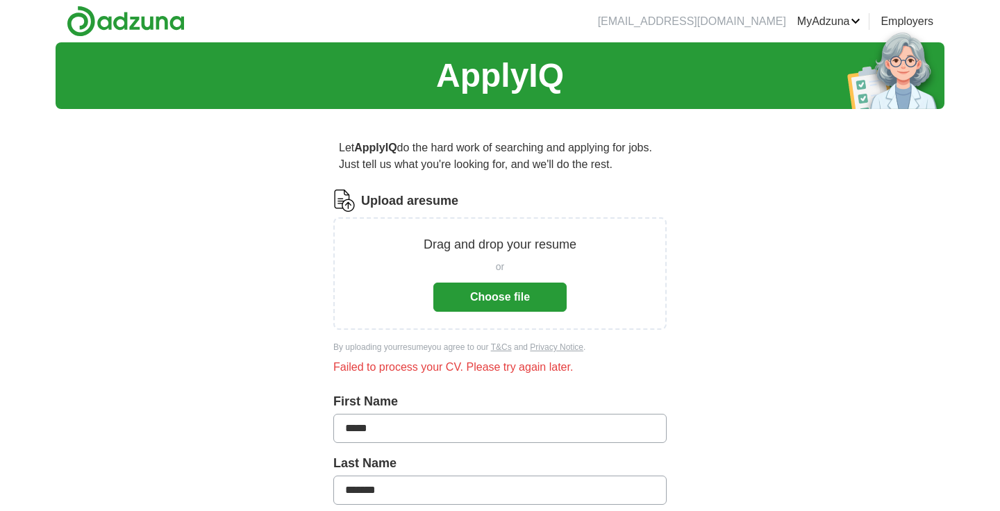
click at [505, 301] on button "Choose file" at bounding box center [499, 297] width 133 height 29
click at [528, 283] on button "Choose file" at bounding box center [499, 297] width 133 height 29
click at [483, 291] on button "Choose file" at bounding box center [499, 297] width 133 height 29
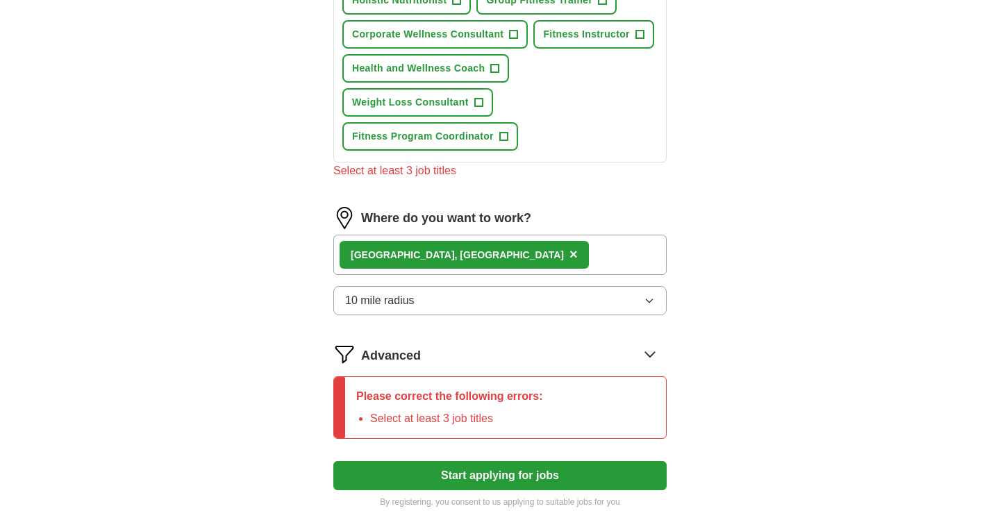
scroll to position [796, 0]
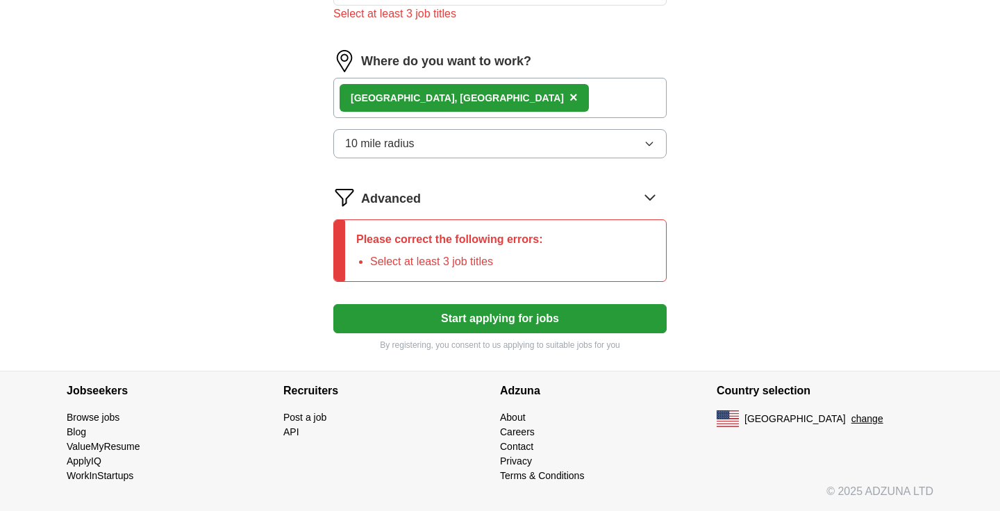
click at [499, 323] on button "Start applying for jobs" at bounding box center [499, 318] width 333 height 29
click at [499, 321] on button "Start applying for jobs" at bounding box center [499, 318] width 333 height 29
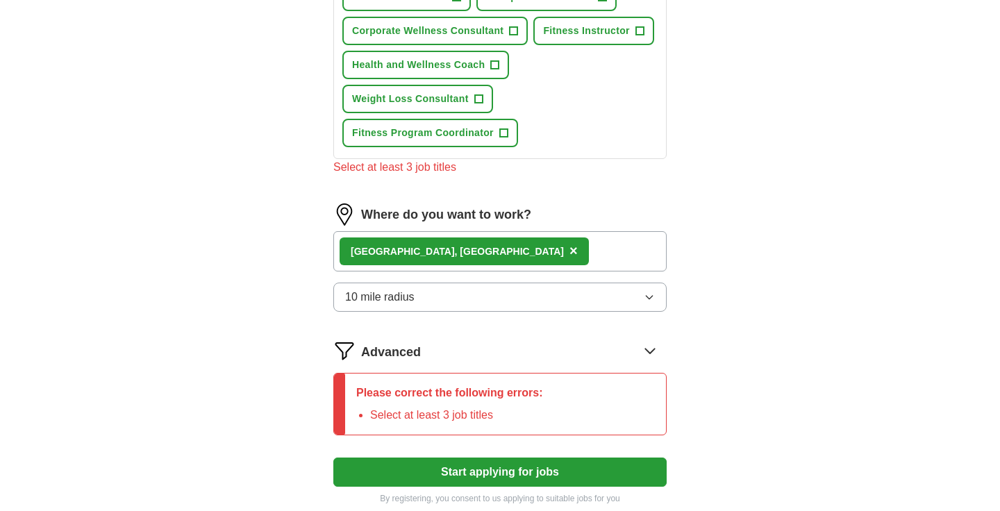
scroll to position [664, 0]
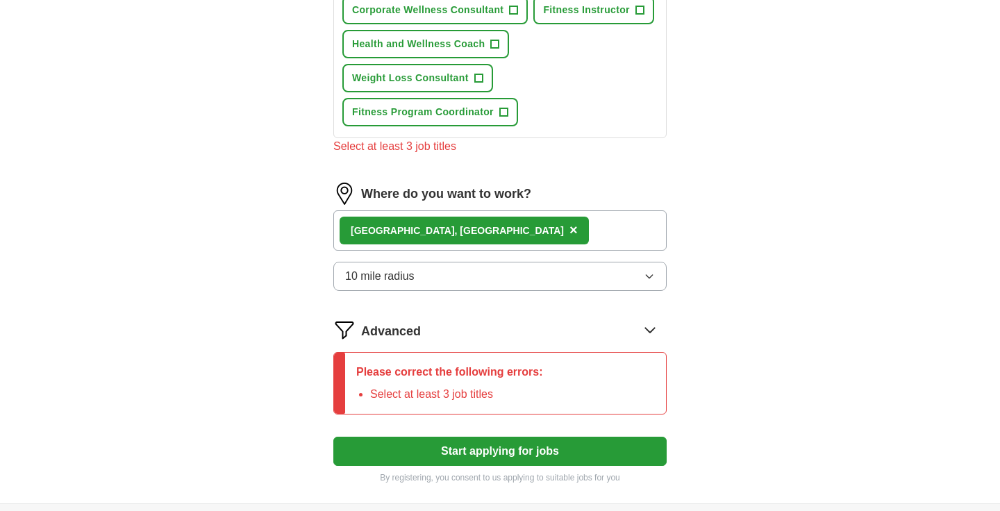
click at [530, 384] on div "Please correct the following errors: Select at least 3 job titles" at bounding box center [449, 383] width 209 height 61
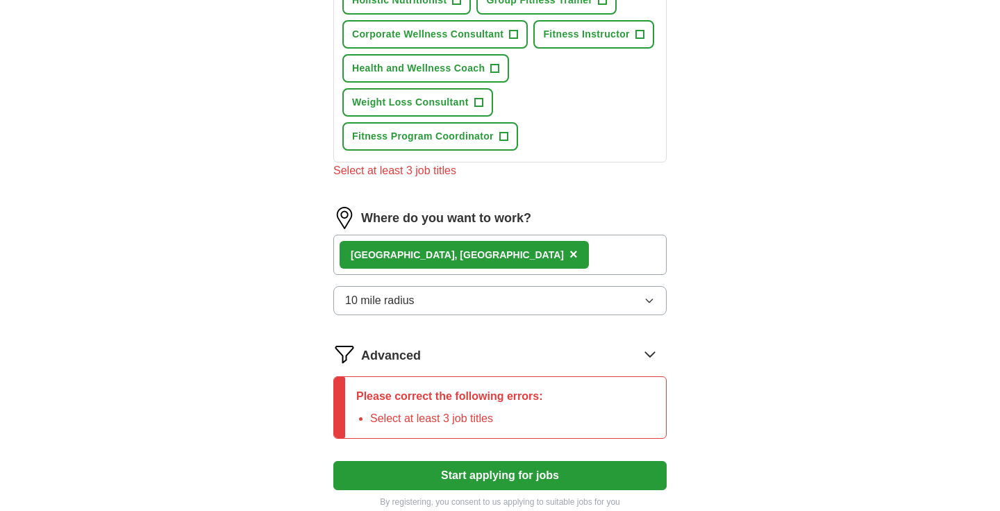
scroll to position [644, 0]
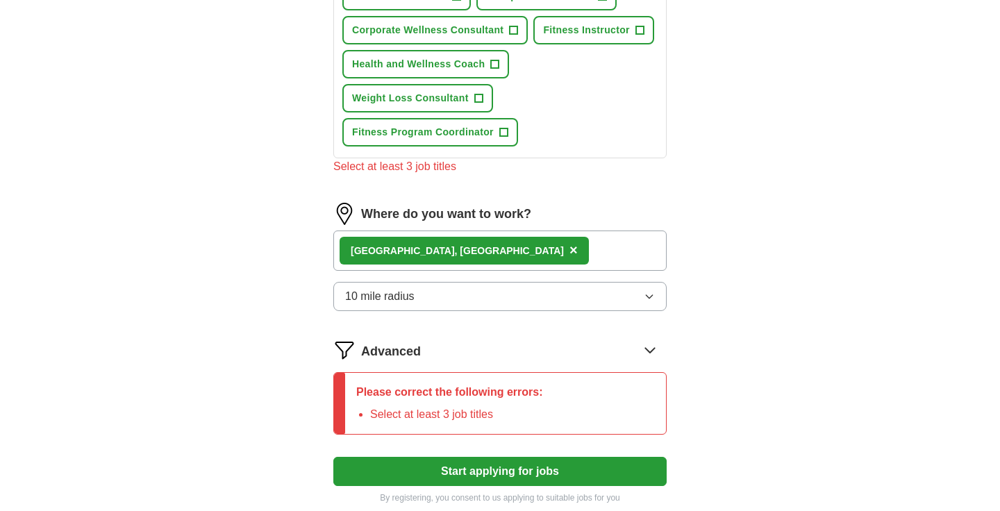
click at [405, 405] on div "Please correct the following errors: Select at least 3 job titles" at bounding box center [449, 403] width 209 height 61
click at [462, 395] on p "Please correct the following errors:" at bounding box center [449, 392] width 187 height 17
click at [653, 355] on icon at bounding box center [650, 350] width 22 height 22
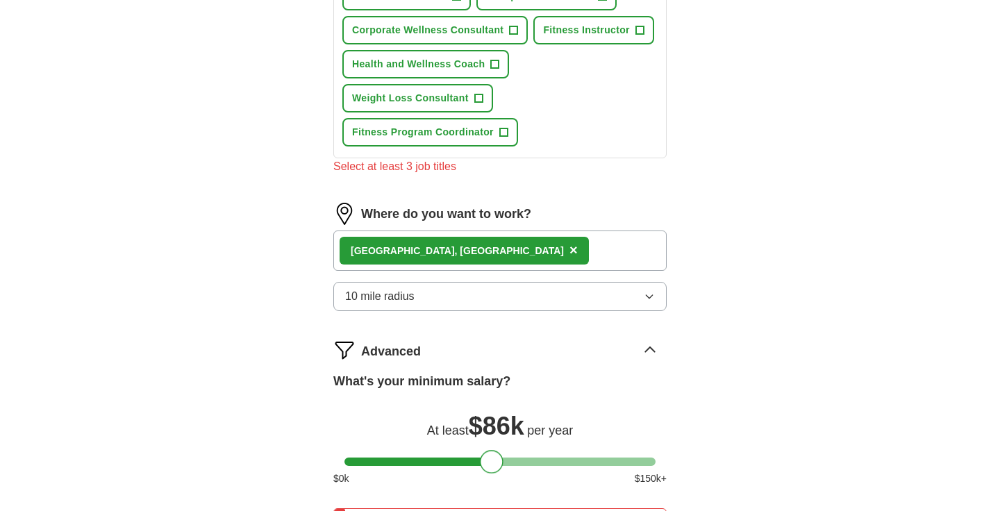
drag, startPoint x: 356, startPoint y: 462, endPoint x: 491, endPoint y: 446, distance: 135.6
click at [491, 446] on div "What's your minimum salary? At least $ 86k per year $ 0 k $ 150 k+" at bounding box center [499, 434] width 333 height 125
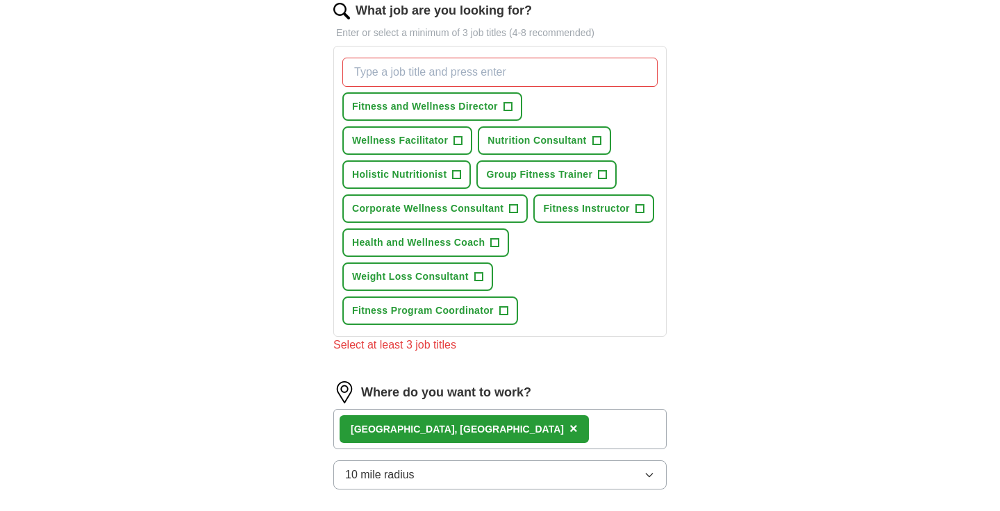
scroll to position [458, 0]
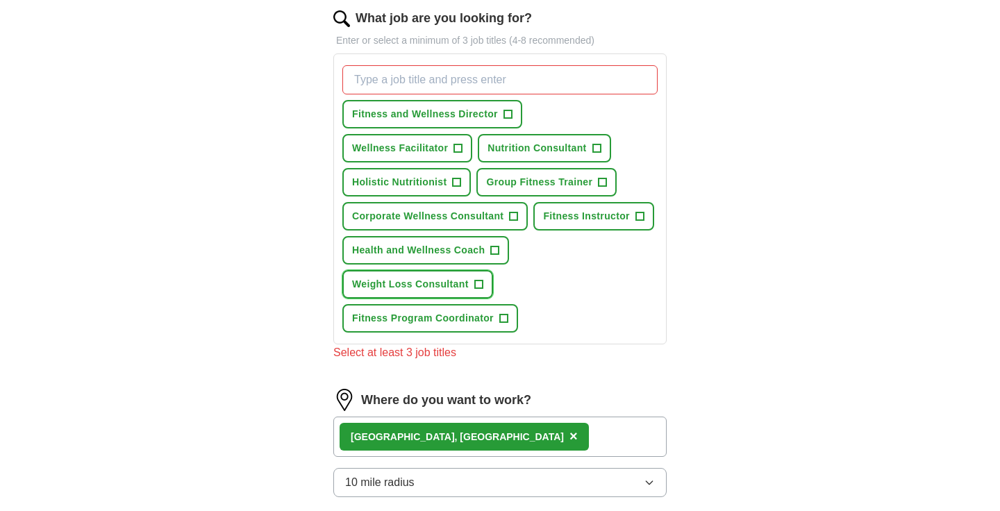
click at [476, 286] on span "+" at bounding box center [478, 284] width 8 height 11
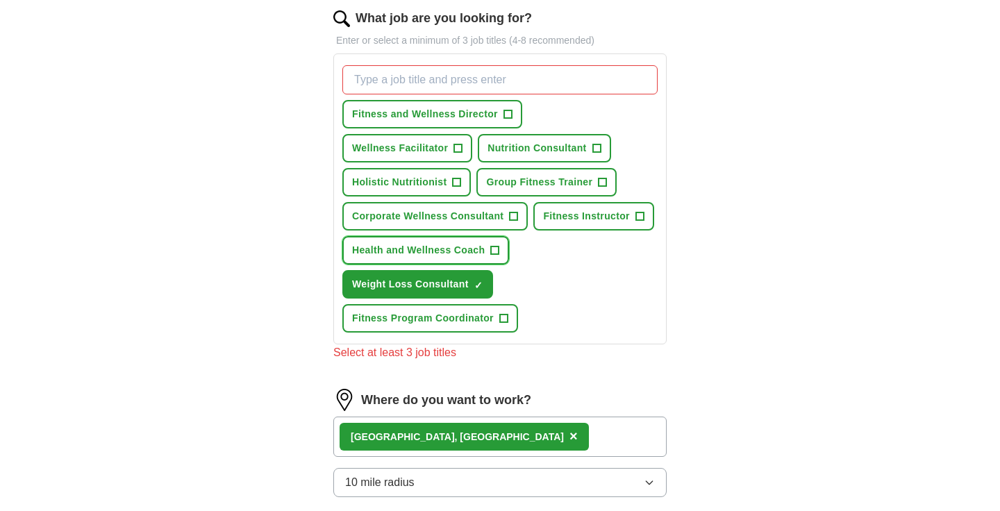
click at [495, 246] on span "+" at bounding box center [495, 250] width 8 height 11
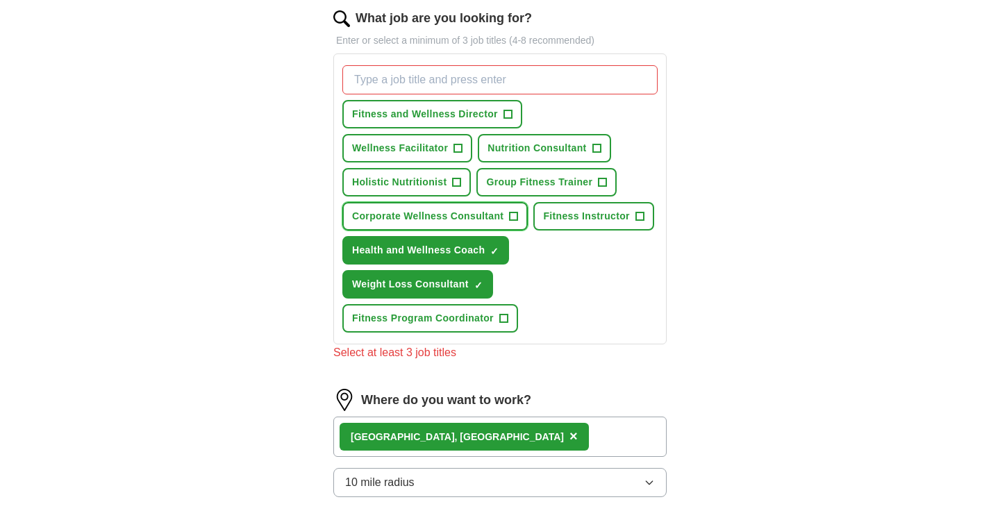
click at [513, 218] on span "+" at bounding box center [514, 216] width 8 height 11
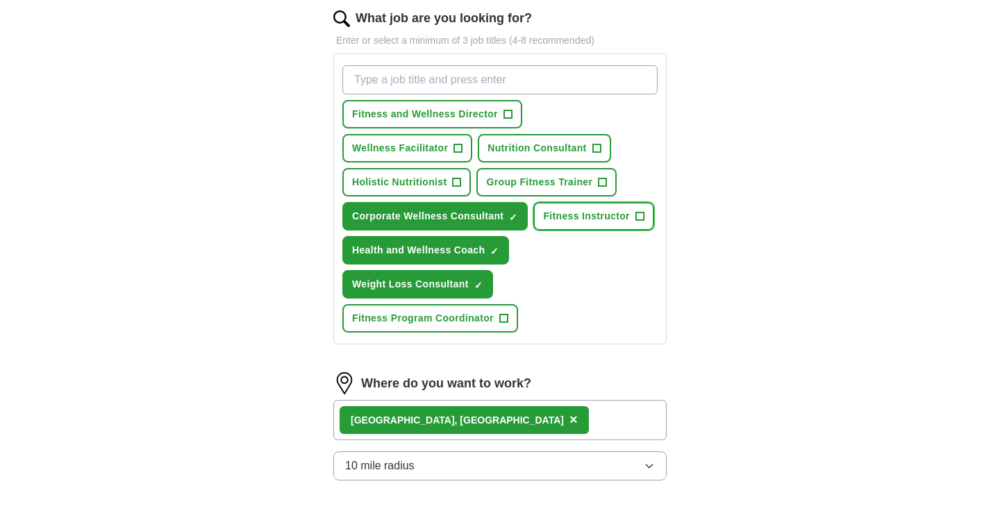
click at [636, 217] on span "+" at bounding box center [639, 216] width 8 height 11
click at [476, 183] on button "Group Fitness Trainer +" at bounding box center [546, 182] width 140 height 28
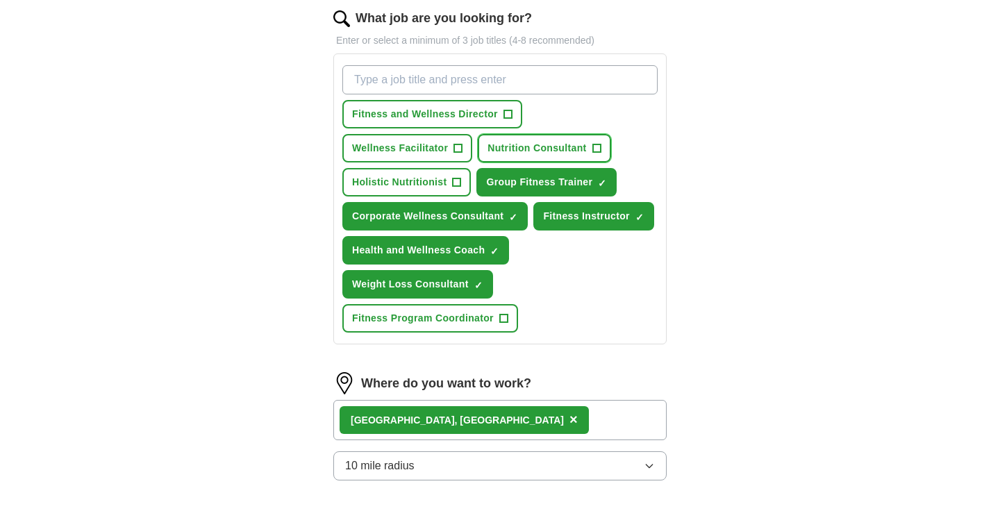
click at [478, 152] on button "Nutrition Consultant +" at bounding box center [544, 148] width 133 height 28
click at [446, 175] on span "Holistic Nutritionist" at bounding box center [399, 182] width 94 height 15
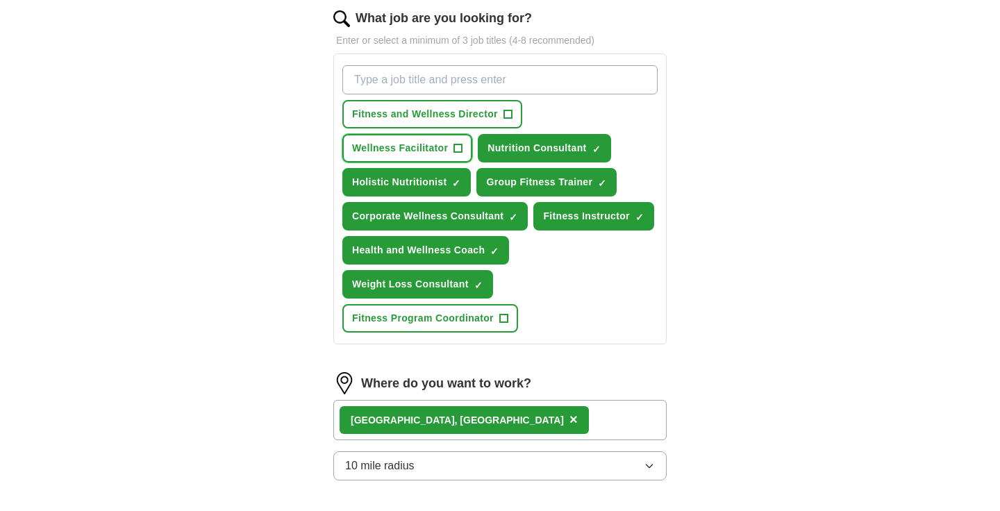
click at [448, 141] on span "Wellness Facilitator" at bounding box center [400, 148] width 96 height 15
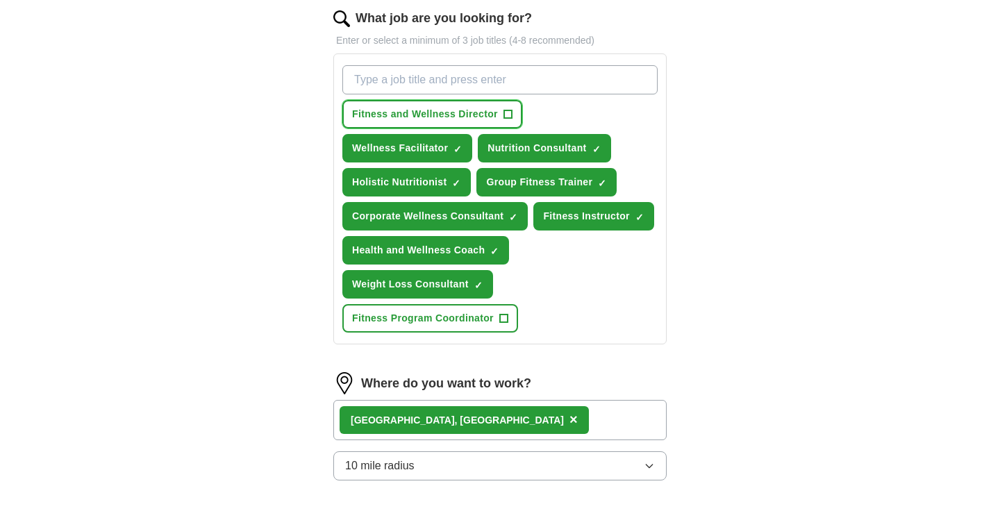
click at [505, 112] on span "+" at bounding box center [507, 114] width 8 height 11
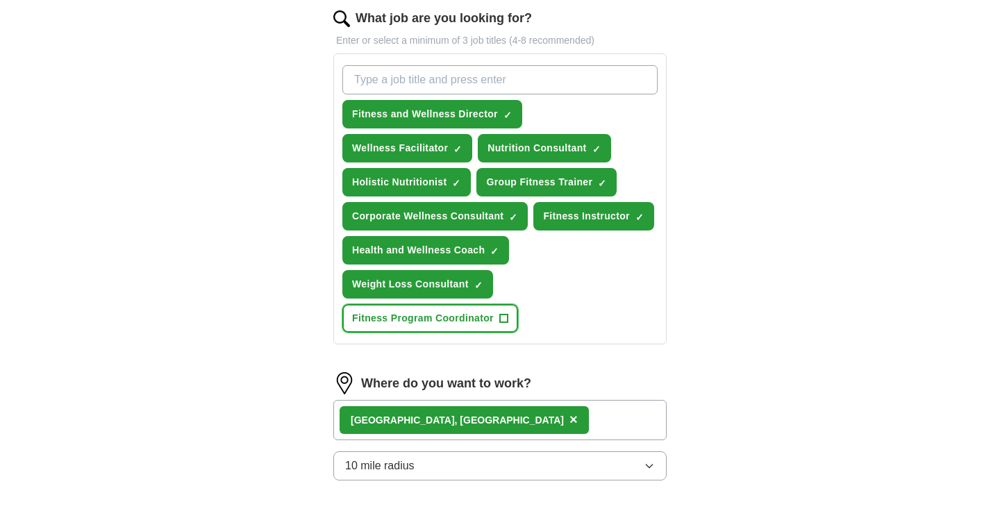
click at [494, 320] on button "Fitness Program Coordinator +" at bounding box center [430, 318] width 176 height 28
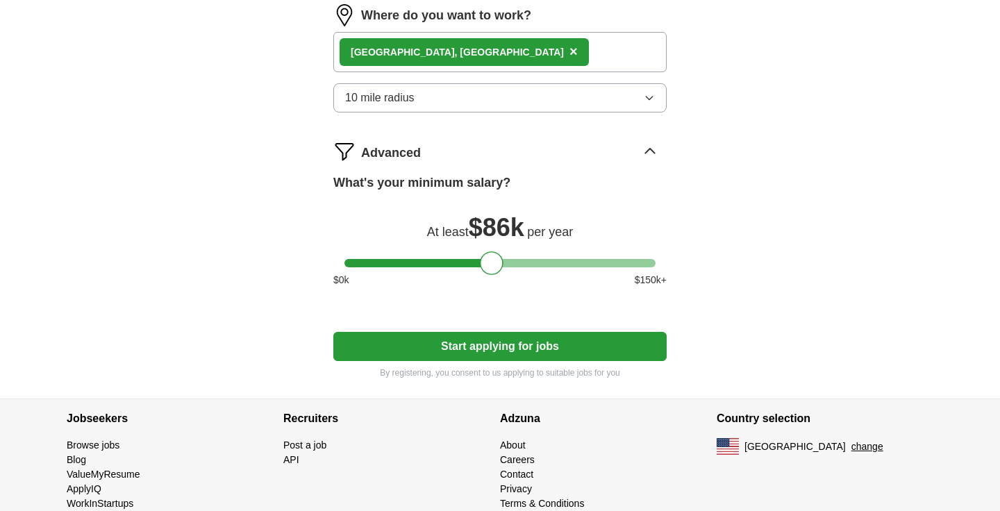
scroll to position [826, 0]
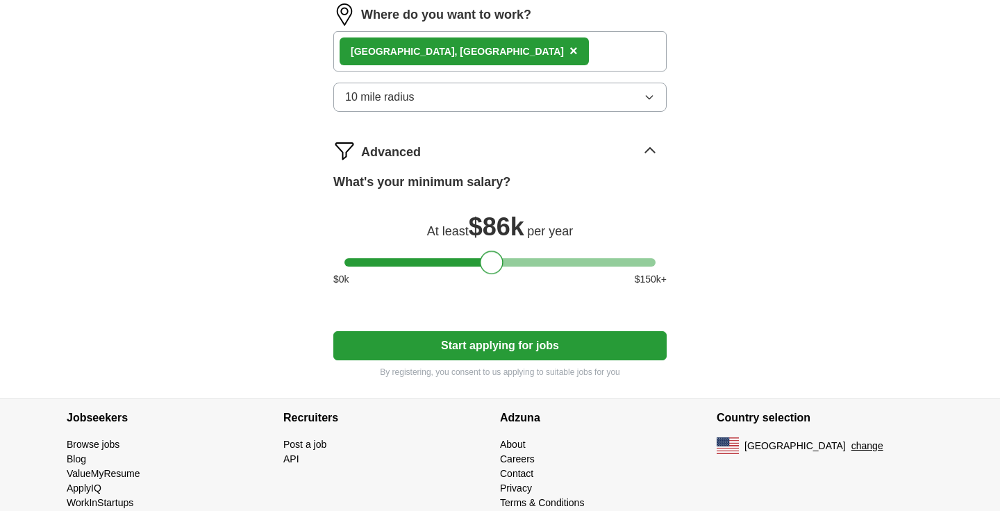
click at [490, 266] on div at bounding box center [492, 263] width 24 height 24
click at [508, 344] on button "Start applying for jobs" at bounding box center [499, 345] width 333 height 29
select select "**"
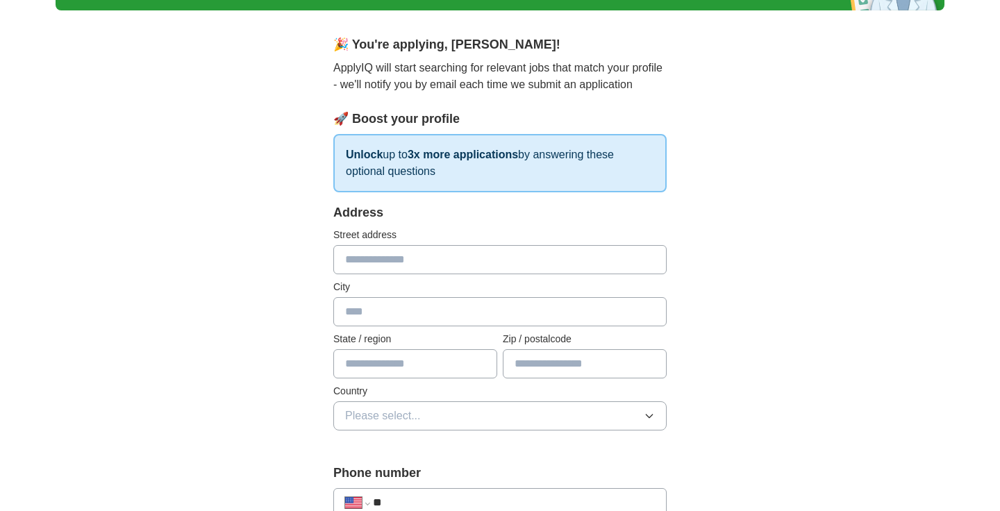
scroll to position [99, 0]
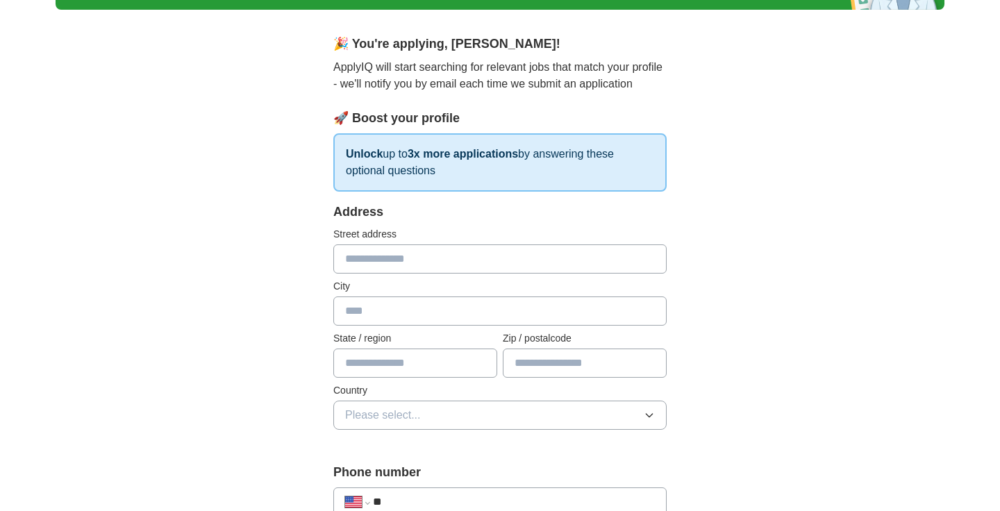
click at [413, 269] on input "text" at bounding box center [499, 258] width 333 height 29
type input "**********"
click at [428, 323] on input "text" at bounding box center [499, 310] width 333 height 29
type input "**********"
click at [427, 371] on input "text" at bounding box center [415, 363] width 164 height 29
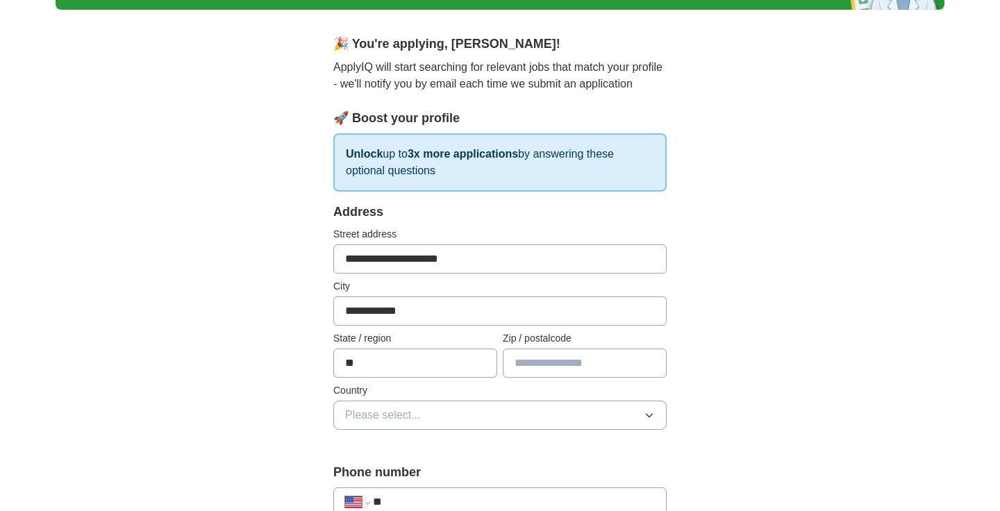
type input "**"
click at [572, 369] on input "text" at bounding box center [585, 363] width 164 height 29
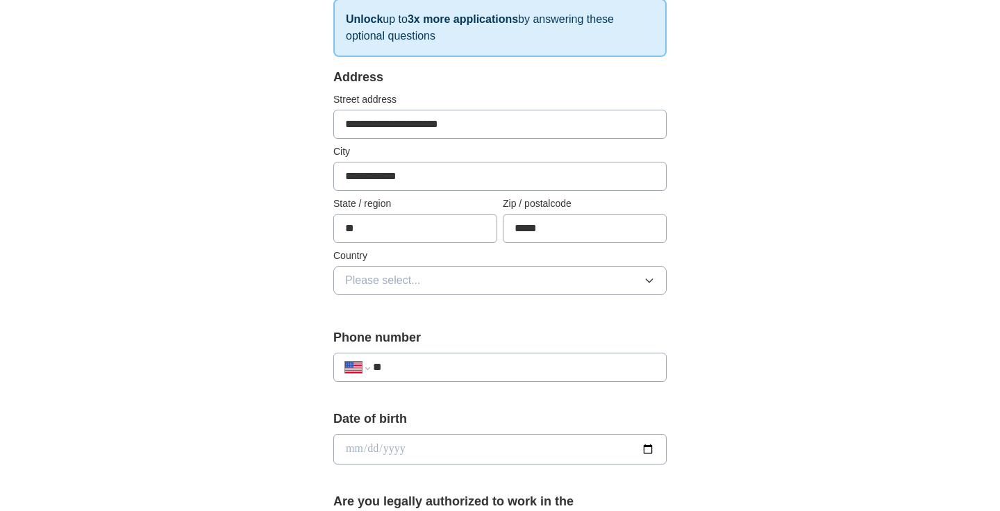
scroll to position [235, 0]
type input "*****"
click at [558, 287] on button "Please select..." at bounding box center [499, 279] width 333 height 29
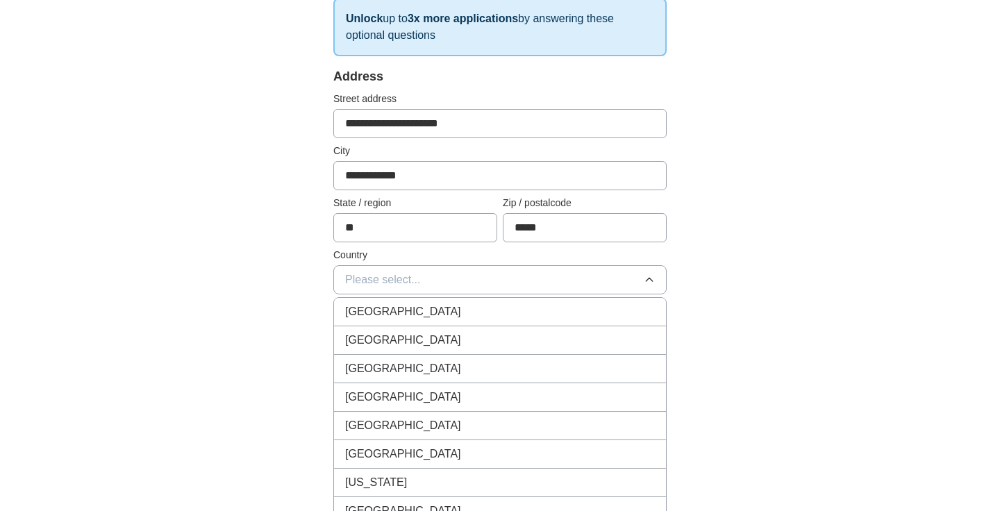
click at [555, 333] on div "United States" at bounding box center [500, 340] width 310 height 17
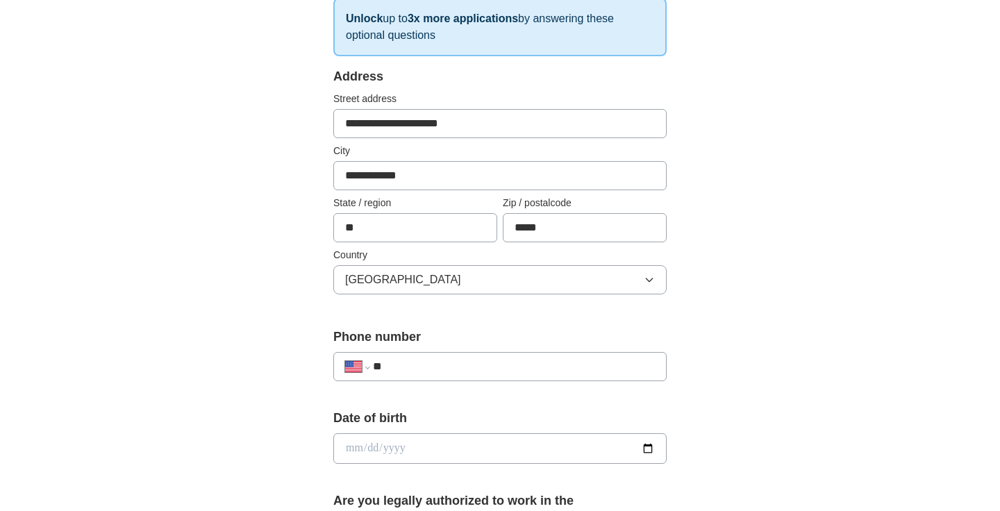
click at [503, 368] on input "**" at bounding box center [514, 366] width 282 height 17
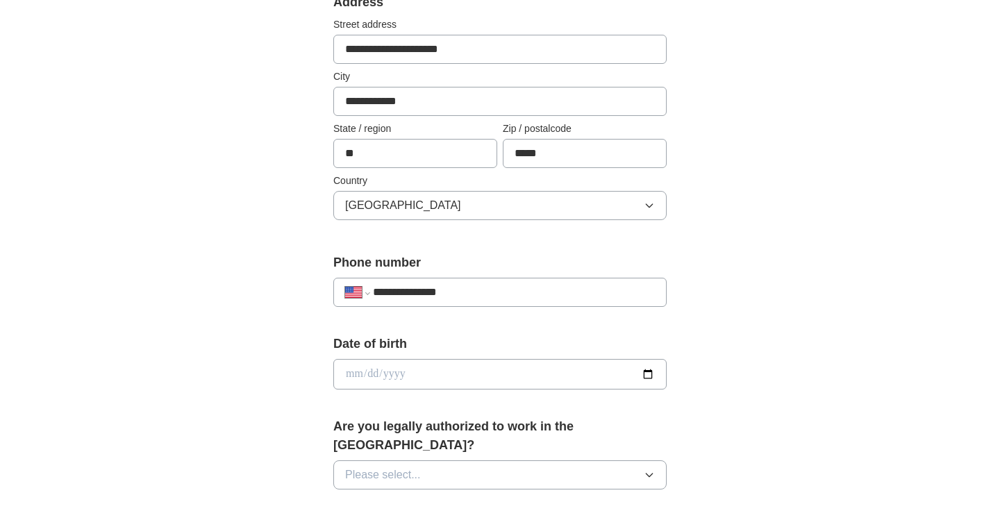
scroll to position [310, 0]
type input "**********"
click at [583, 380] on input "date" at bounding box center [499, 373] width 333 height 31
type input "**********"
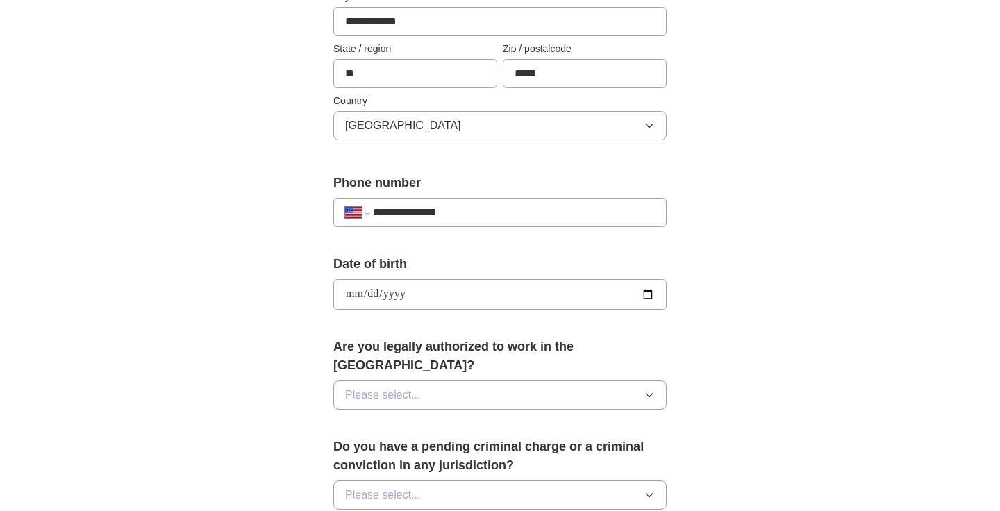
scroll to position [428, 0]
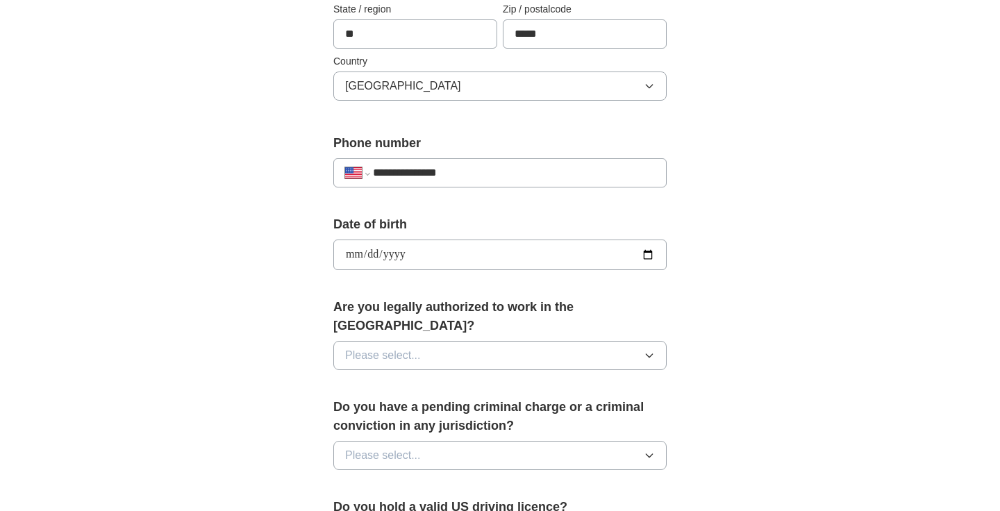
click at [596, 341] on button "Please select..." at bounding box center [499, 355] width 333 height 29
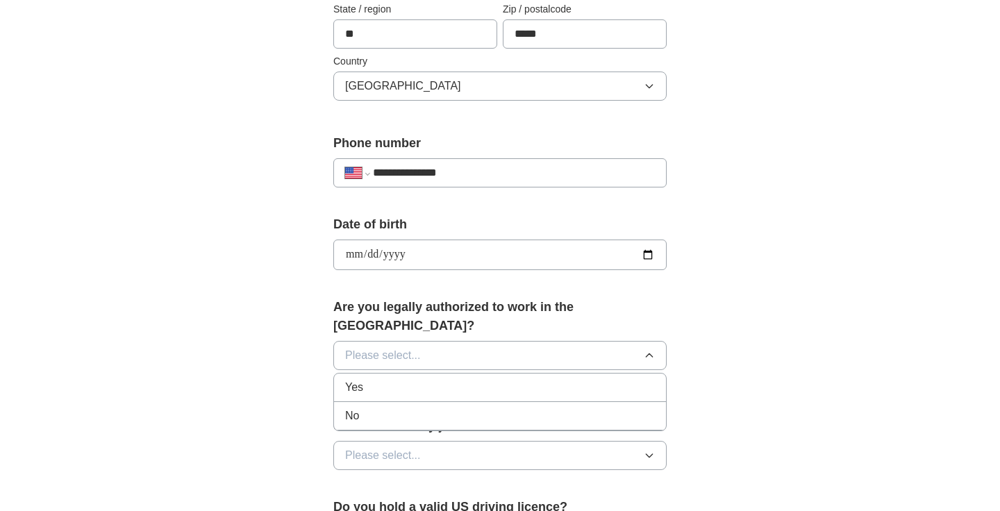
click at [589, 374] on li "Yes" at bounding box center [500, 388] width 332 height 28
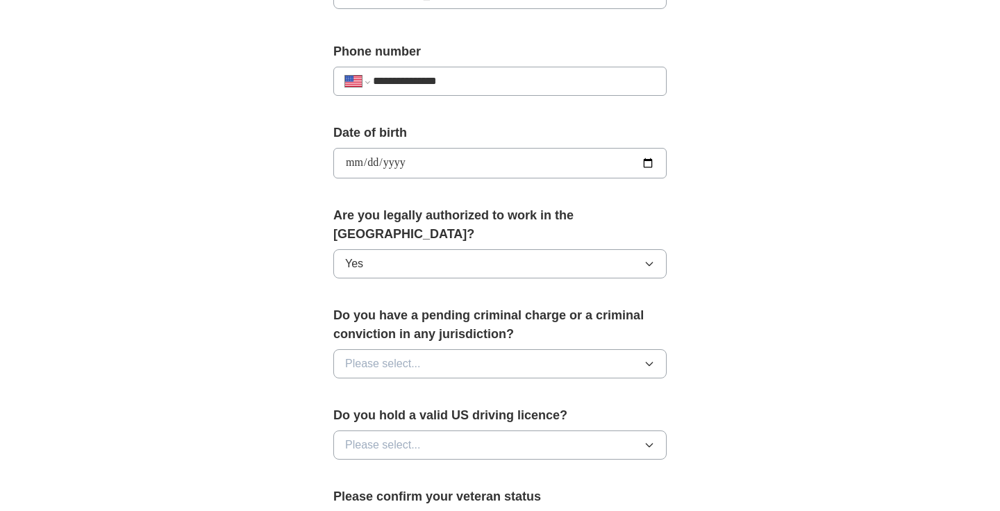
scroll to position [521, 0]
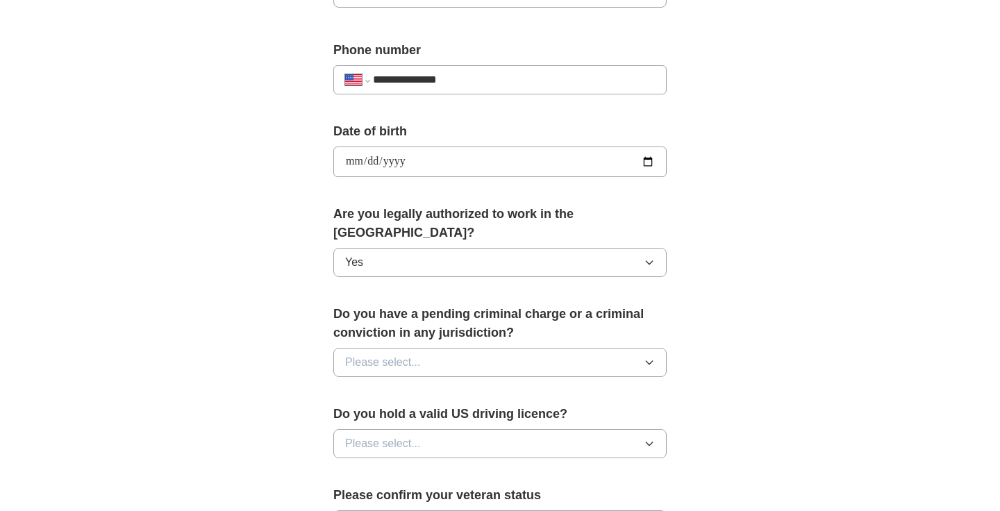
click at [567, 348] on button "Please select..." at bounding box center [499, 362] width 333 height 29
click at [569, 409] on li "No" at bounding box center [500, 423] width 332 height 28
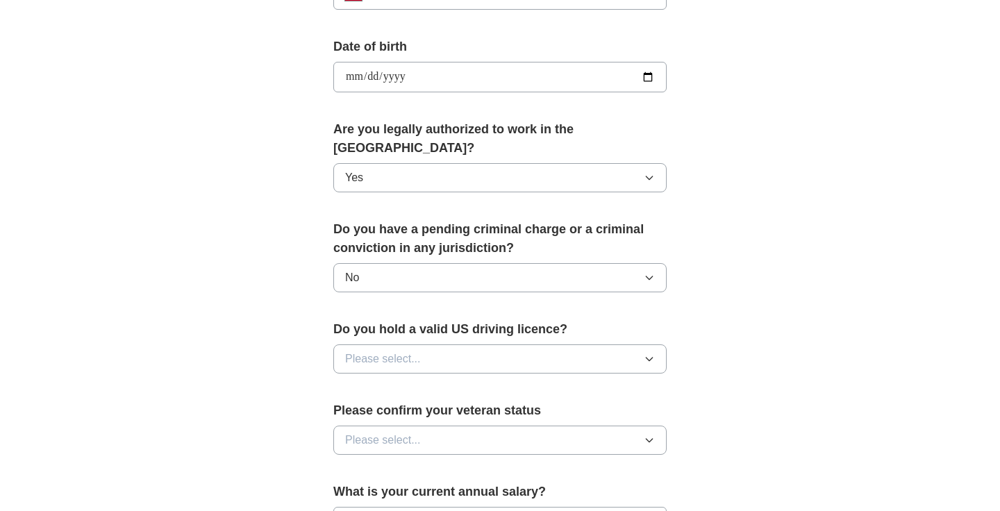
scroll to position [608, 0]
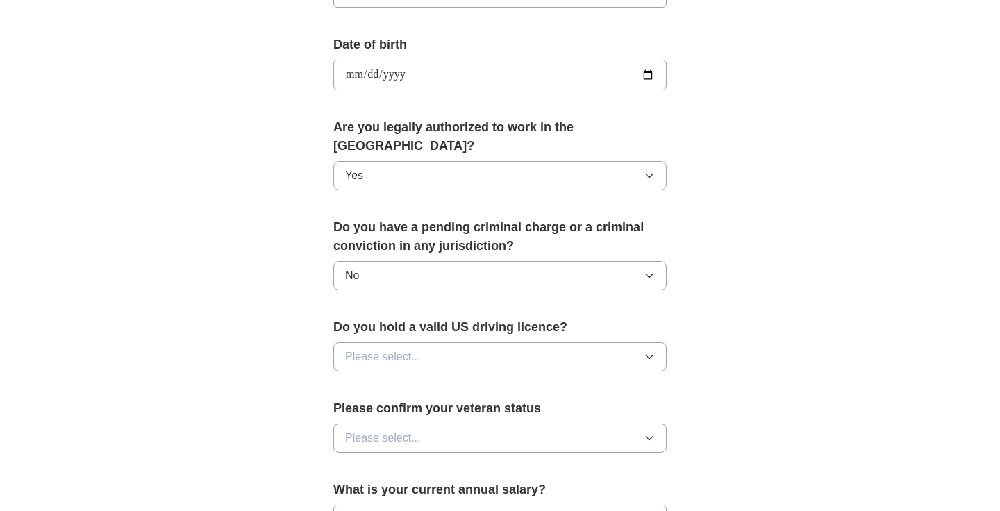
click at [542, 342] on button "Please select..." at bounding box center [499, 356] width 333 height 29
click at [542, 375] on li "Yes" at bounding box center [500, 389] width 332 height 28
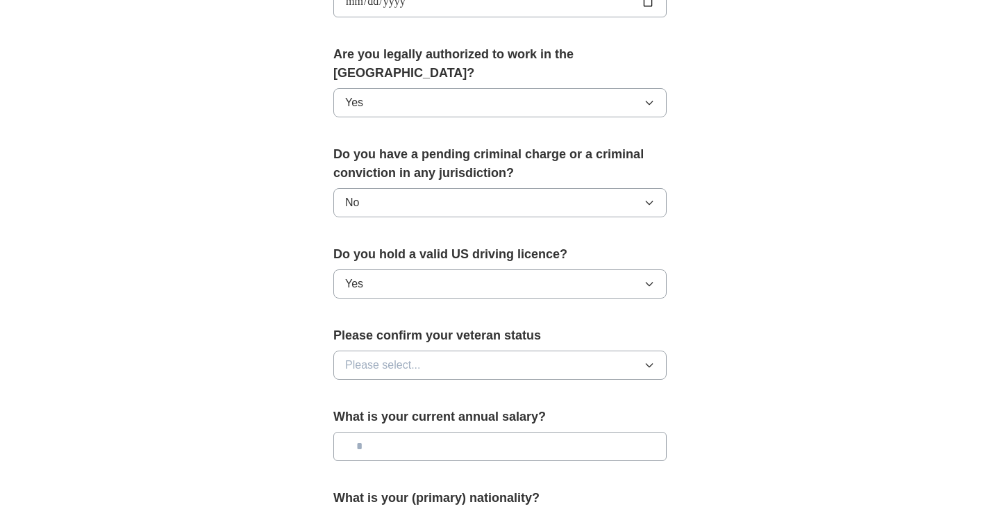
scroll to position [696, 0]
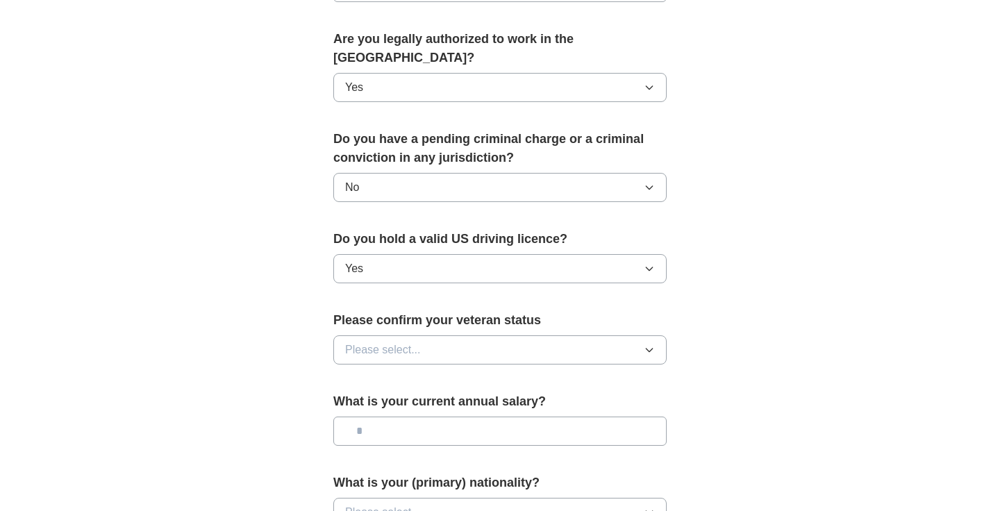
click at [538, 335] on button "Please select..." at bounding box center [499, 349] width 333 height 29
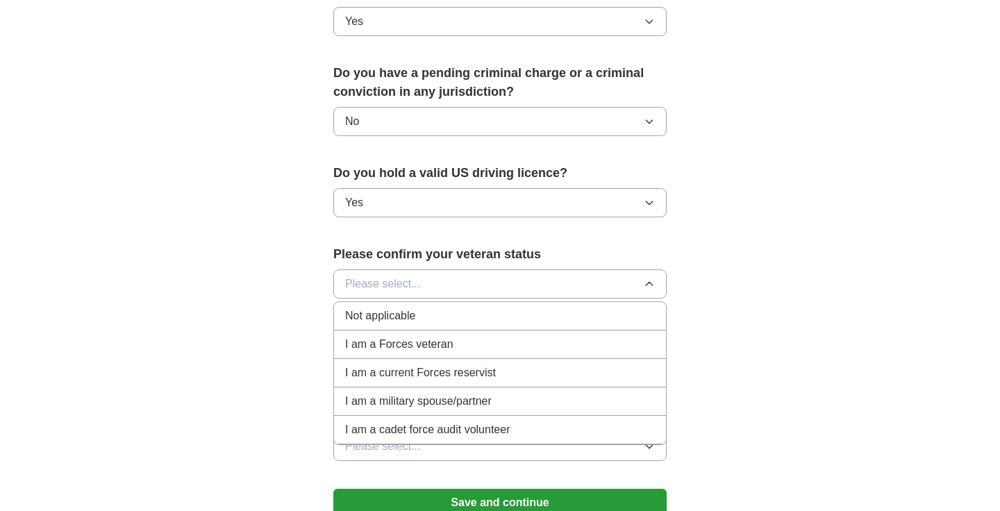
scroll to position [776, 0]
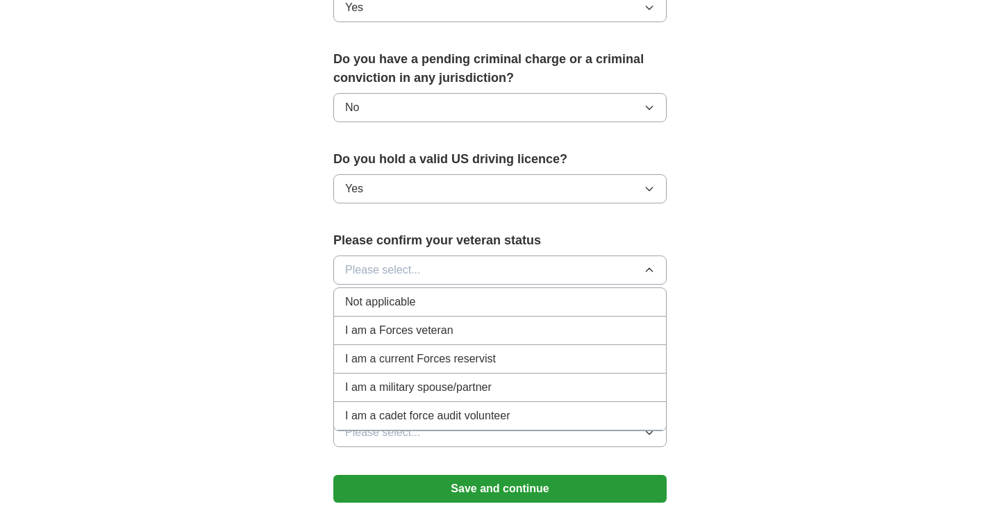
click at [485, 294] on div "Not applicable" at bounding box center [500, 302] width 310 height 17
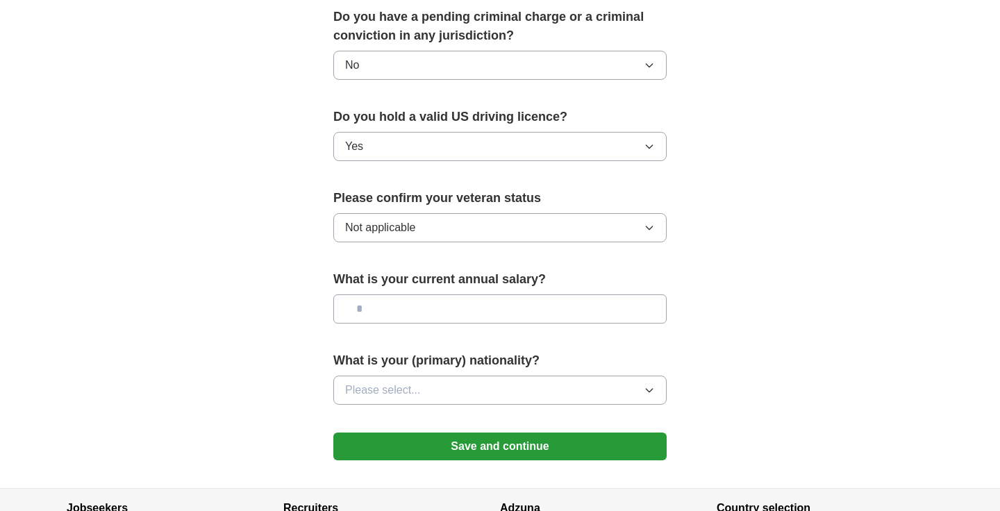
scroll to position [842, 0]
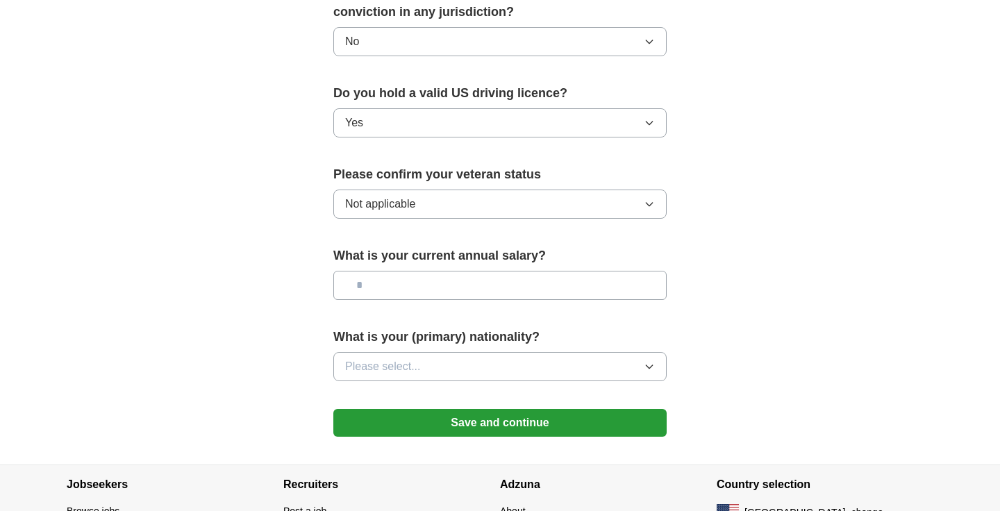
click at [488, 271] on input "text" at bounding box center [499, 285] width 333 height 29
type input "***"
click at [522, 352] on button "Please select..." at bounding box center [499, 366] width 333 height 29
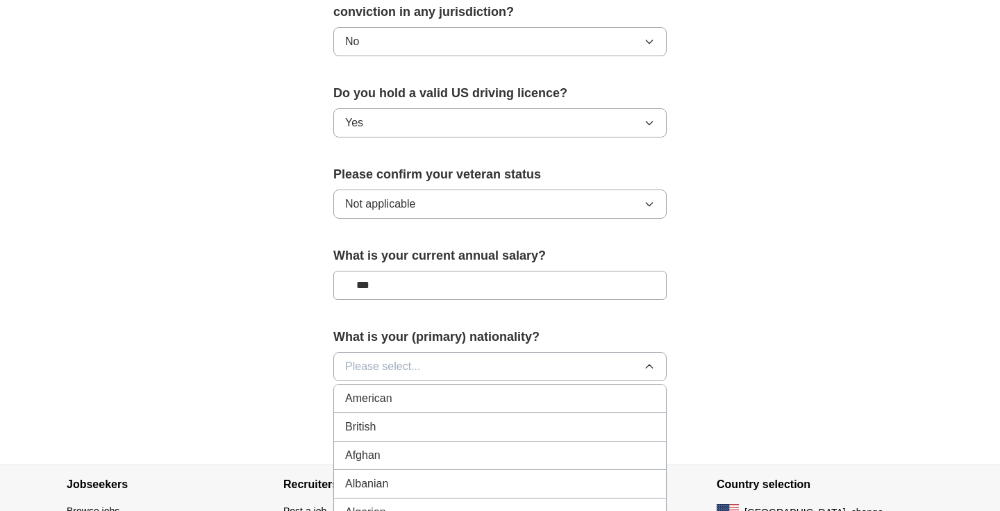
click at [521, 390] on div "American" at bounding box center [500, 398] width 310 height 17
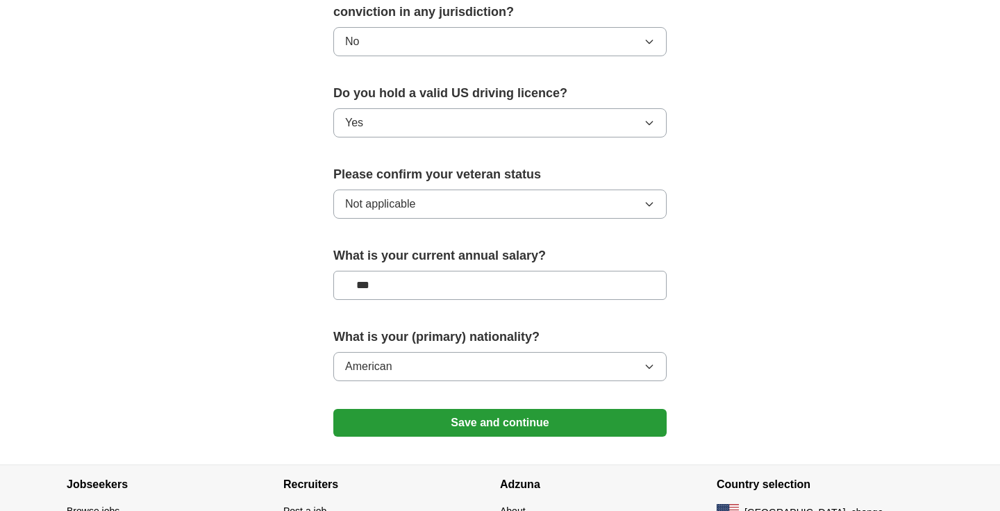
scroll to position [916, 0]
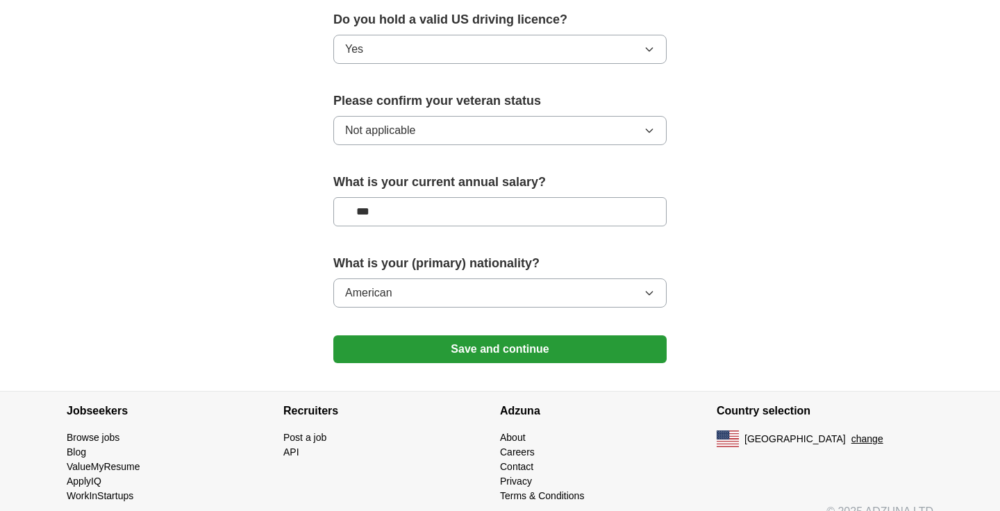
click at [501, 336] on button "Save and continue" at bounding box center [499, 349] width 333 height 28
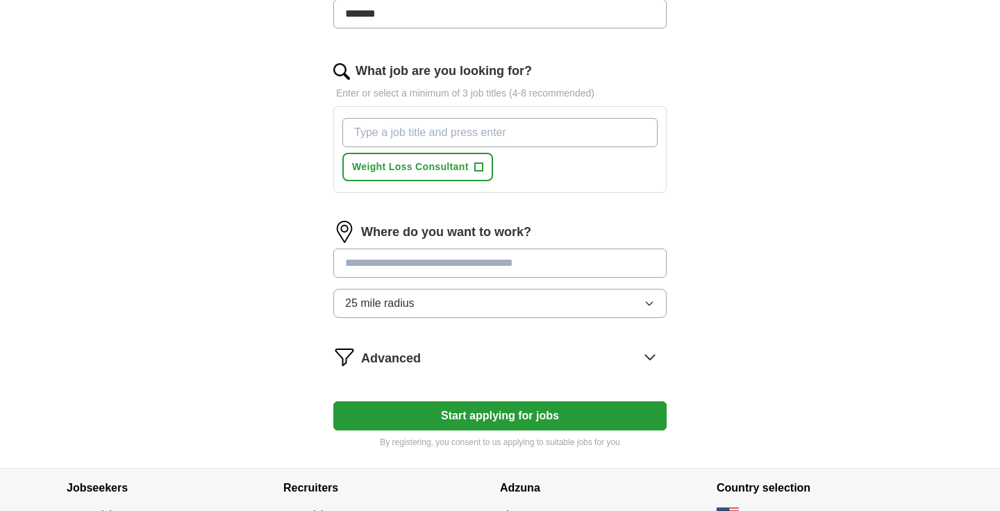
scroll to position [460, 0]
click at [489, 418] on button "Start applying for jobs" at bounding box center [499, 415] width 333 height 29
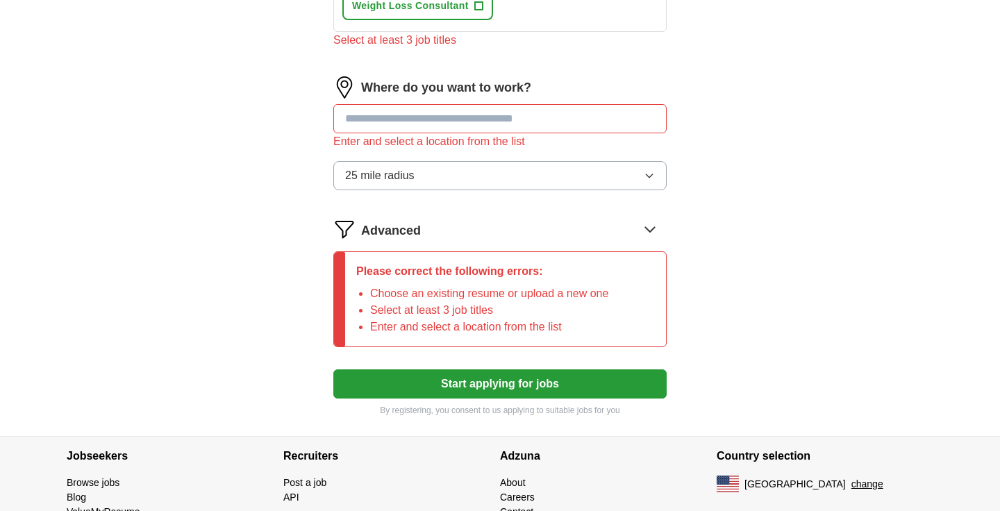
scroll to position [703, 0]
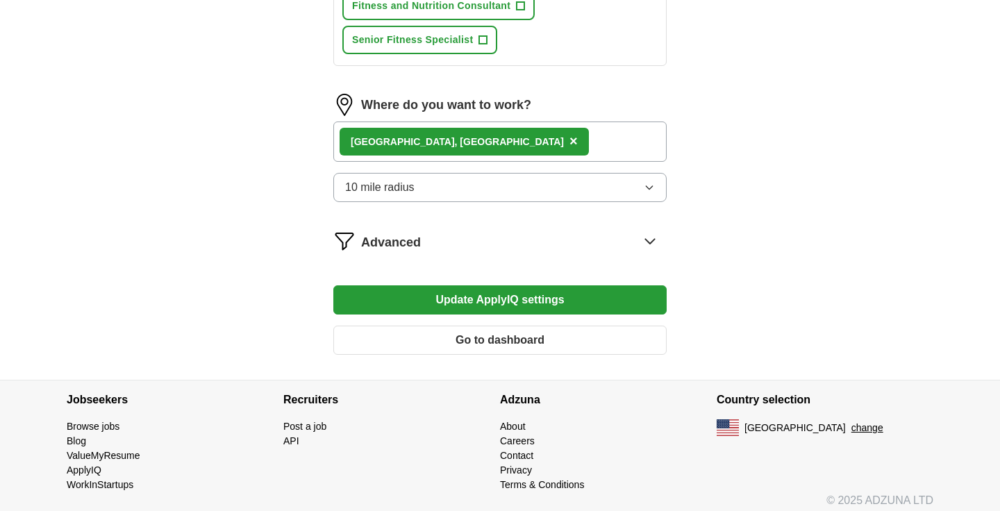
scroll to position [844, 0]
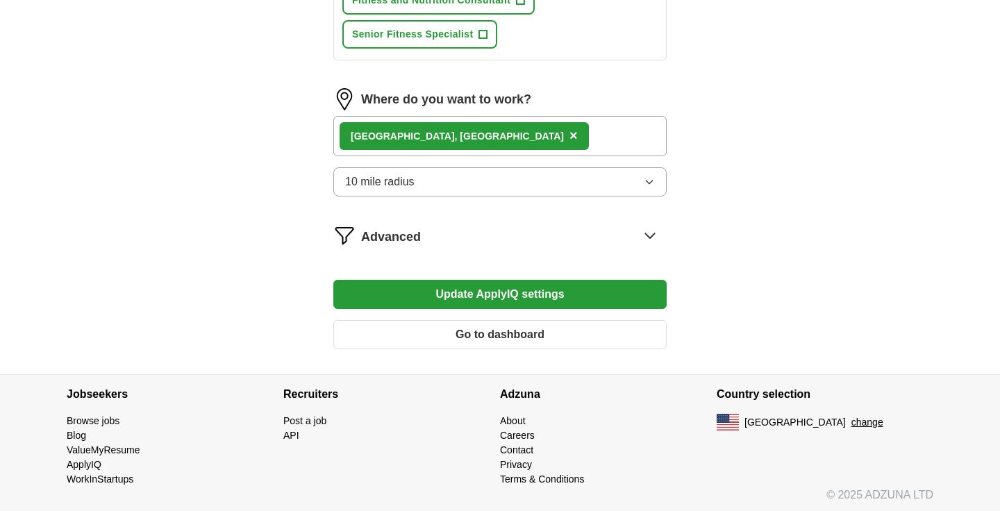
click at [477, 299] on button "Update ApplyIQ settings" at bounding box center [499, 294] width 333 height 29
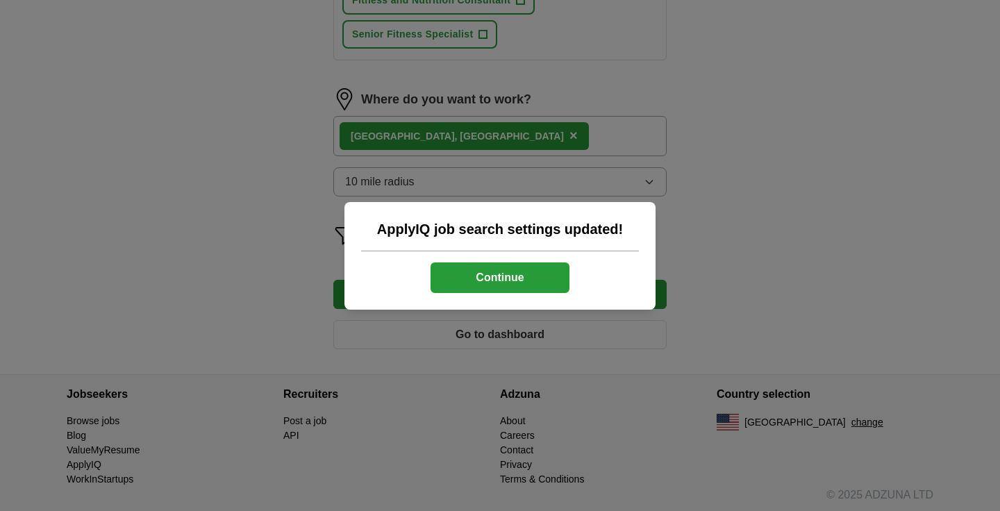
click at [480, 280] on button "Continue" at bounding box center [499, 277] width 139 height 31
